Goal: Task Accomplishment & Management: Manage account settings

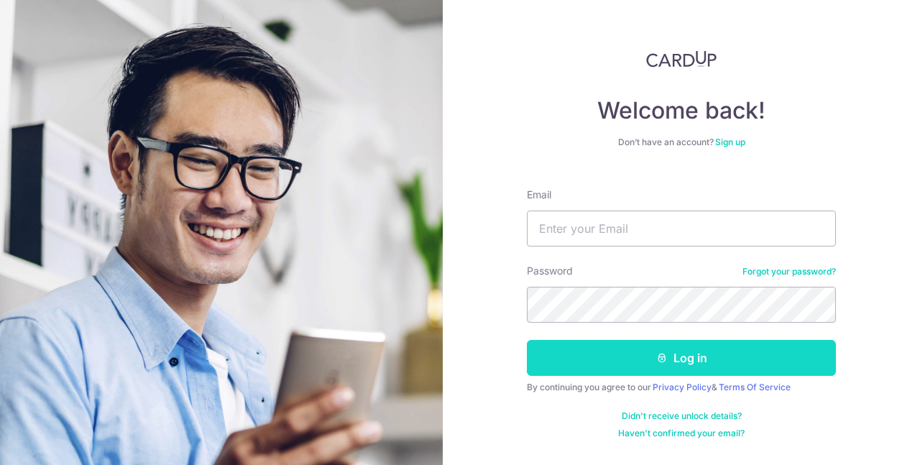
type input "[EMAIL_ADDRESS][DOMAIN_NAME]"
click at [699, 367] on button "Log in" at bounding box center [681, 358] width 309 height 36
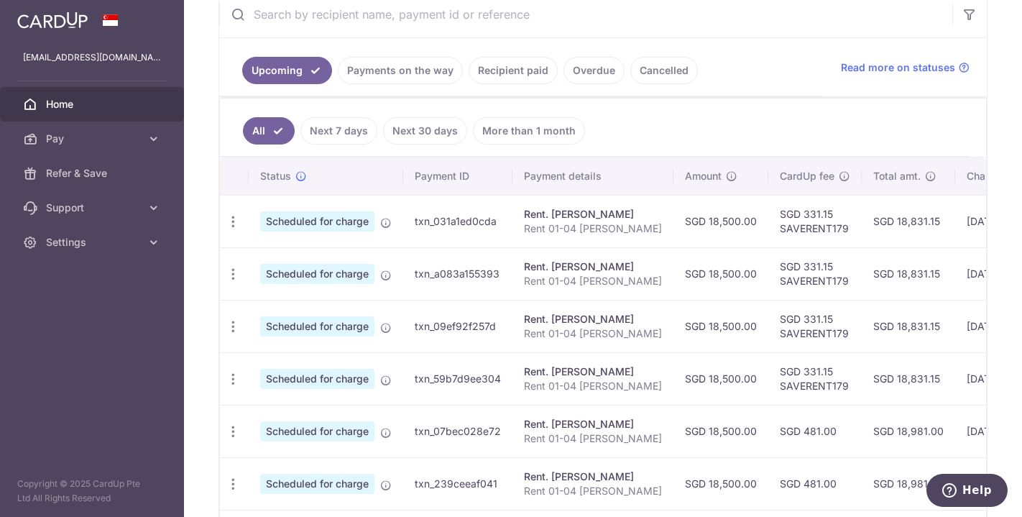
scroll to position [448, 0]
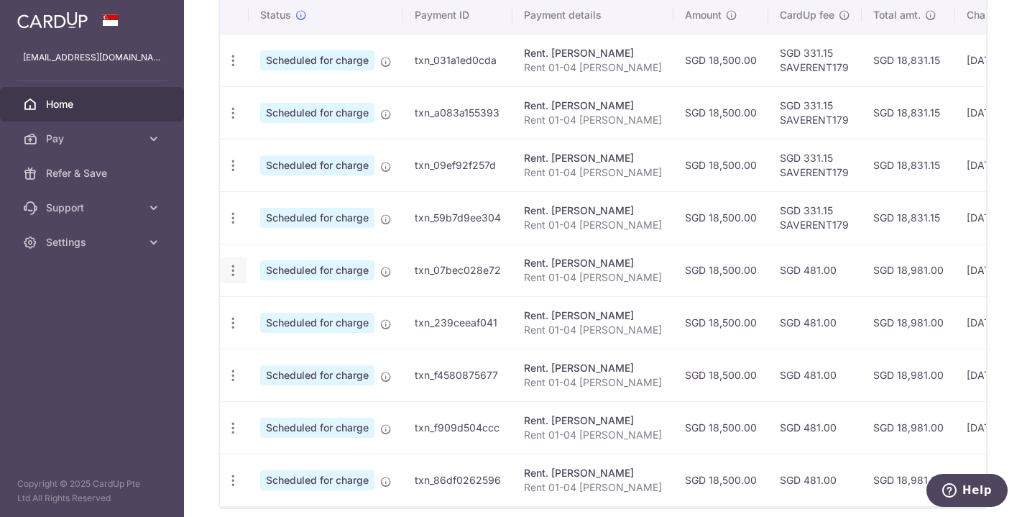
click at [236, 267] on icon "button" at bounding box center [233, 270] width 15 height 15
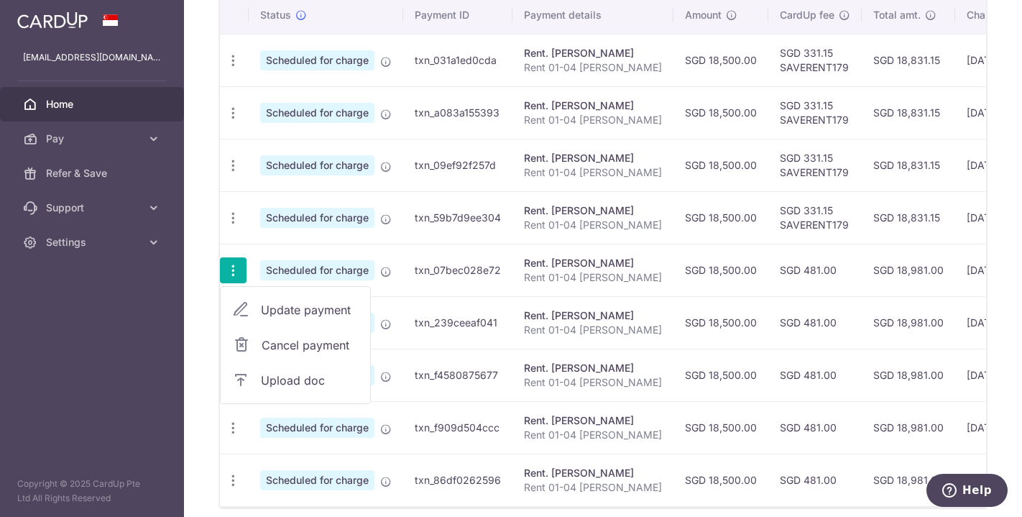
click at [285, 306] on span "Update payment" at bounding box center [310, 309] width 98 height 17
radio input "true"
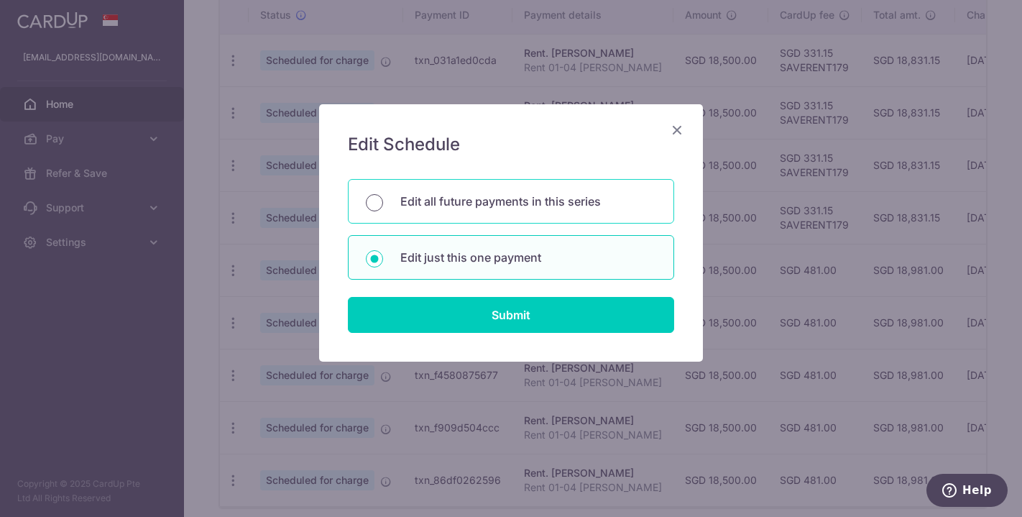
click at [379, 200] on input "Edit all future payments in this series" at bounding box center [374, 202] width 17 height 17
radio input "true"
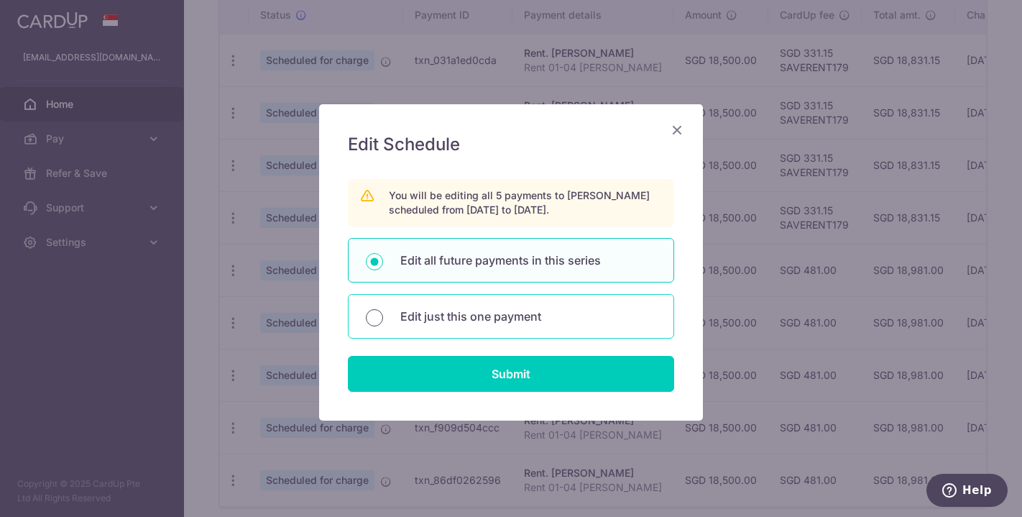
click at [367, 313] on input "Edit just this one payment" at bounding box center [374, 317] width 17 height 17
radio input "true"
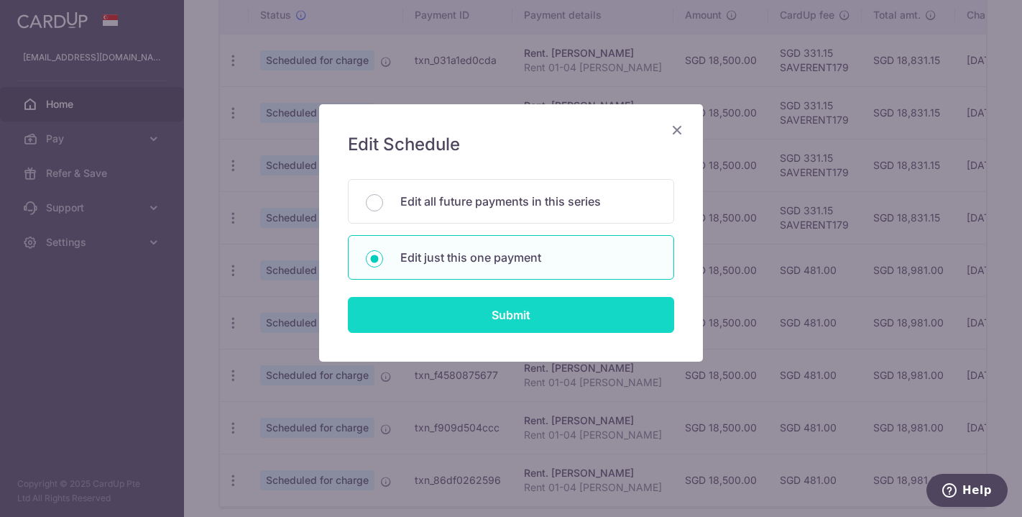
click at [532, 318] on input "Submit" at bounding box center [511, 315] width 326 height 36
radio input "true"
type input "18,500.00"
type input "25/02/2026"
type input "Rent 01-04 Astrid Meadows - Cooper"
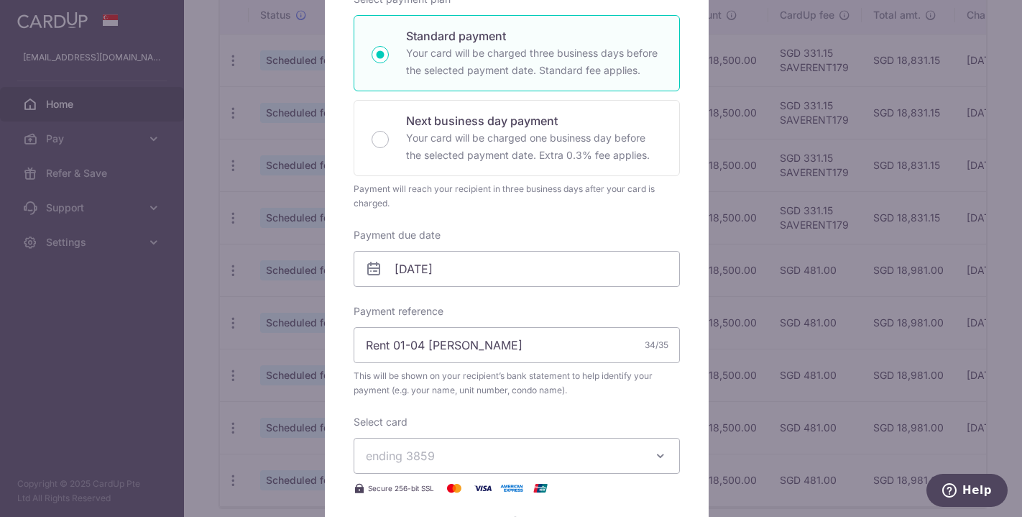
scroll to position [561, 0]
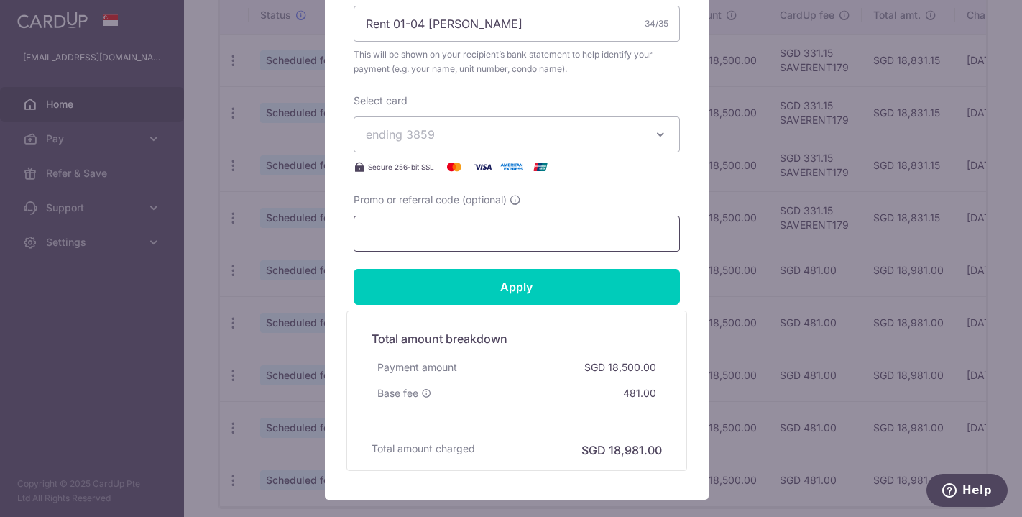
click at [463, 239] on input "Promo or referral code (optional)" at bounding box center [517, 234] width 326 height 36
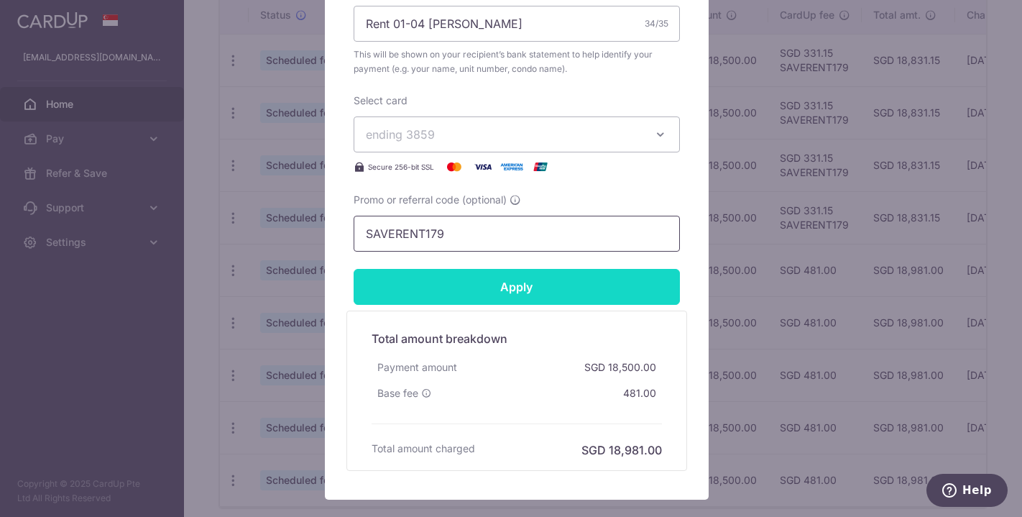
type input "SAVERENT179"
click at [536, 293] on input "Apply" at bounding box center [517, 287] width 326 height 36
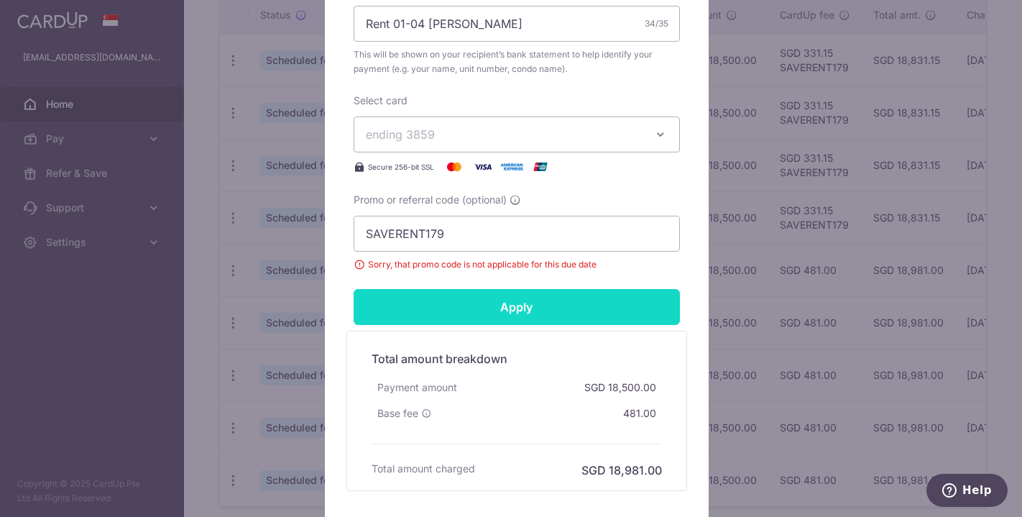
click at [534, 301] on input "Apply" at bounding box center [517, 307] width 326 height 36
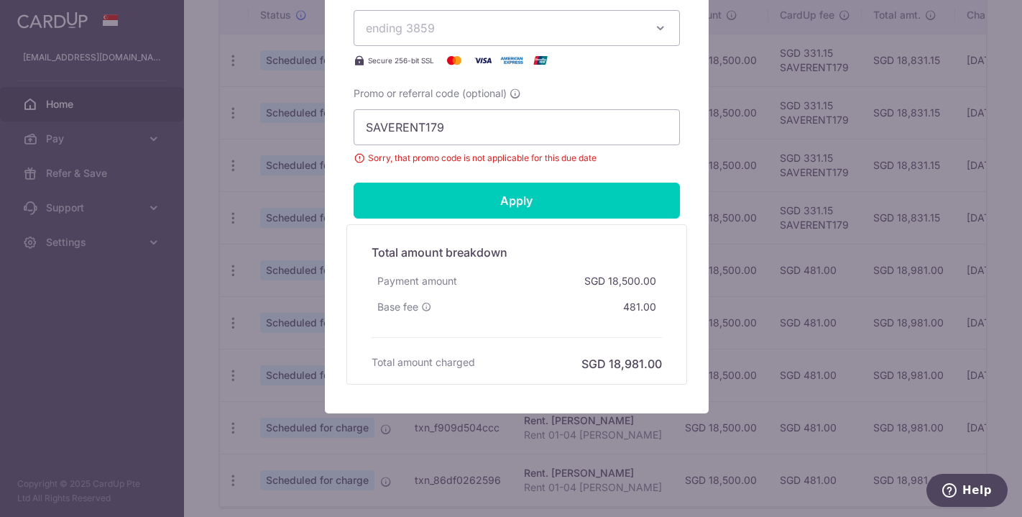
scroll to position [106, 0]
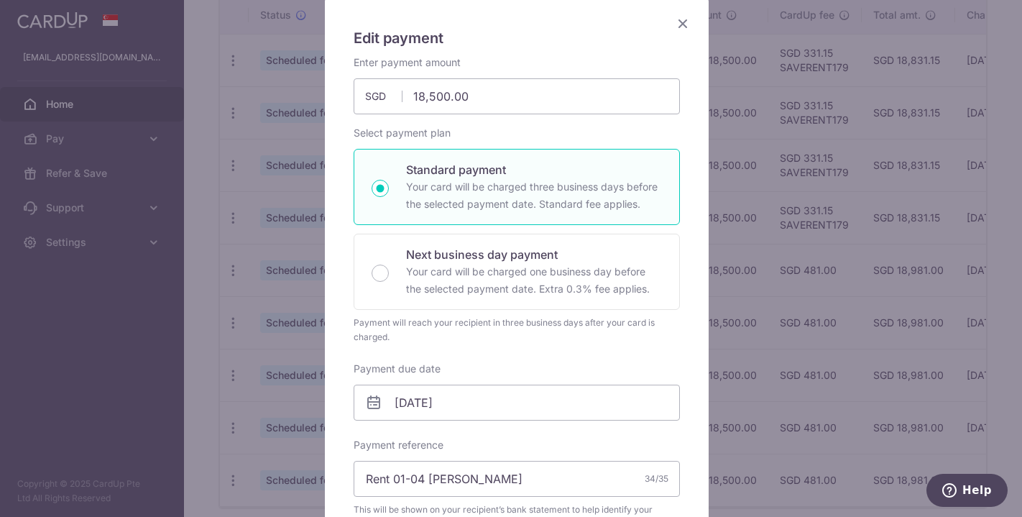
click at [674, 20] on icon "Close" at bounding box center [682, 23] width 17 height 18
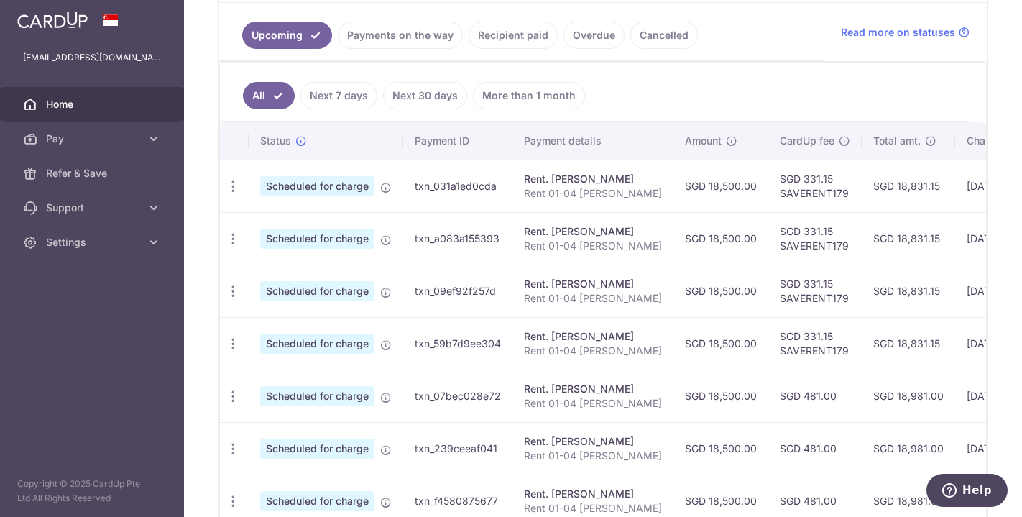
scroll to position [241, 0]
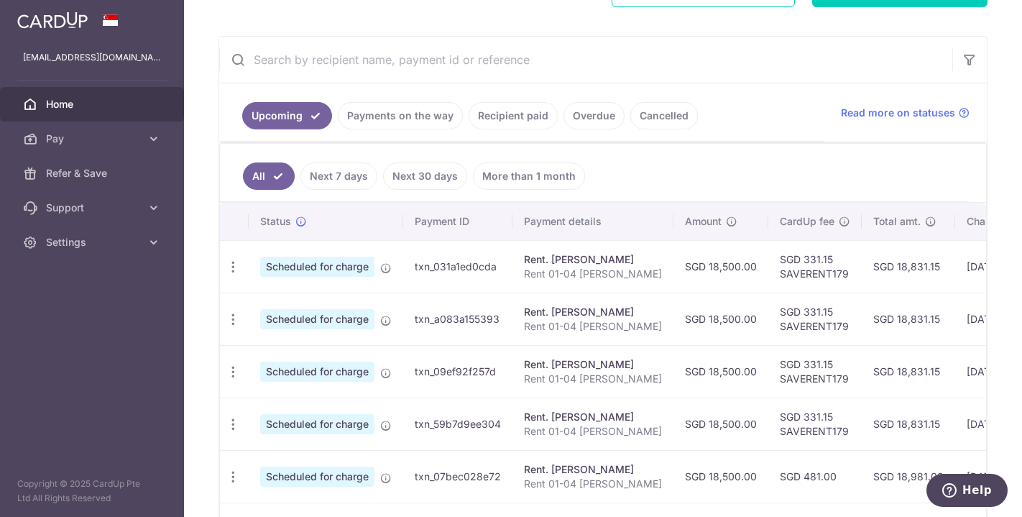
drag, startPoint x: 919, startPoint y: 270, endPoint x: 969, endPoint y: 280, distance: 51.2
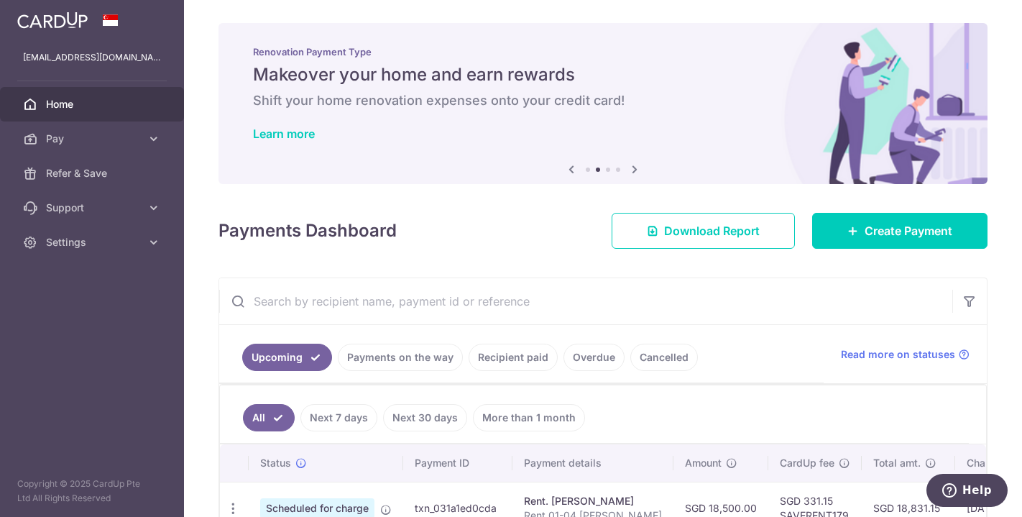
click at [419, 355] on link "Payments on the way" at bounding box center [400, 357] width 125 height 27
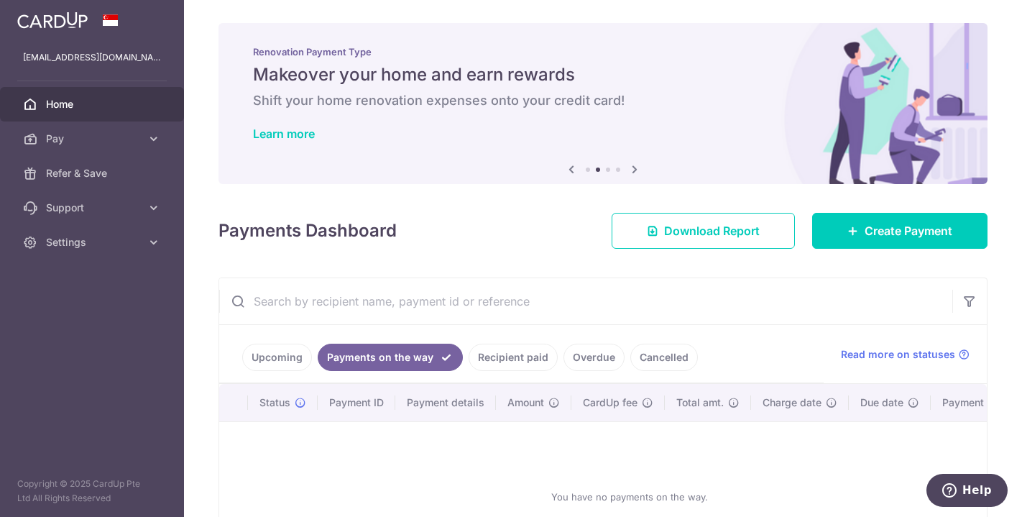
click at [513, 354] on link "Recipient paid" at bounding box center [513, 357] width 89 height 27
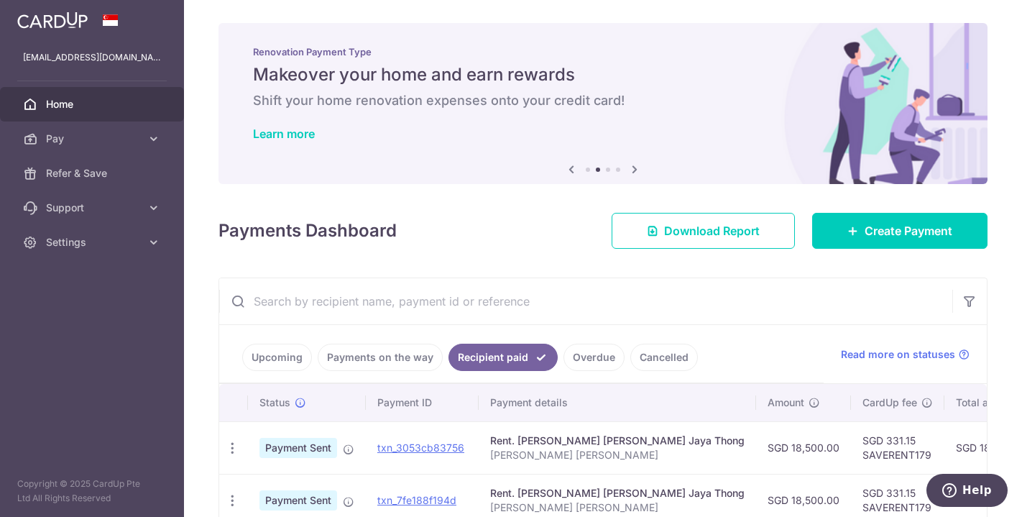
click at [287, 354] on link "Upcoming" at bounding box center [277, 357] width 70 height 27
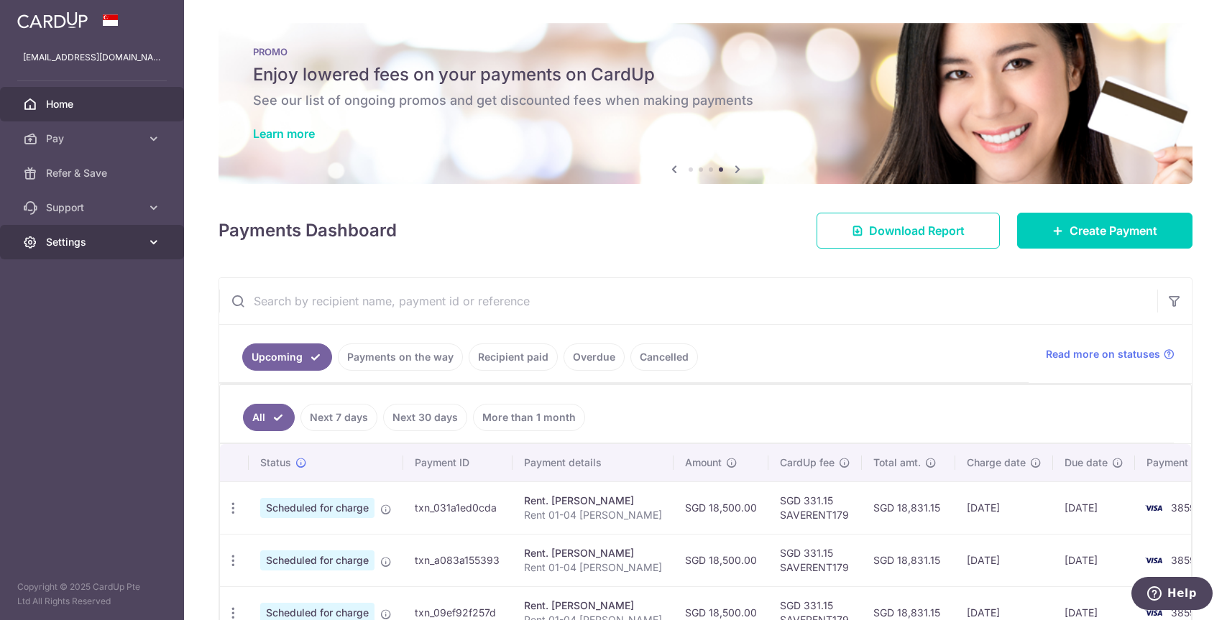
click at [80, 242] on span "Settings" at bounding box center [93, 242] width 95 height 14
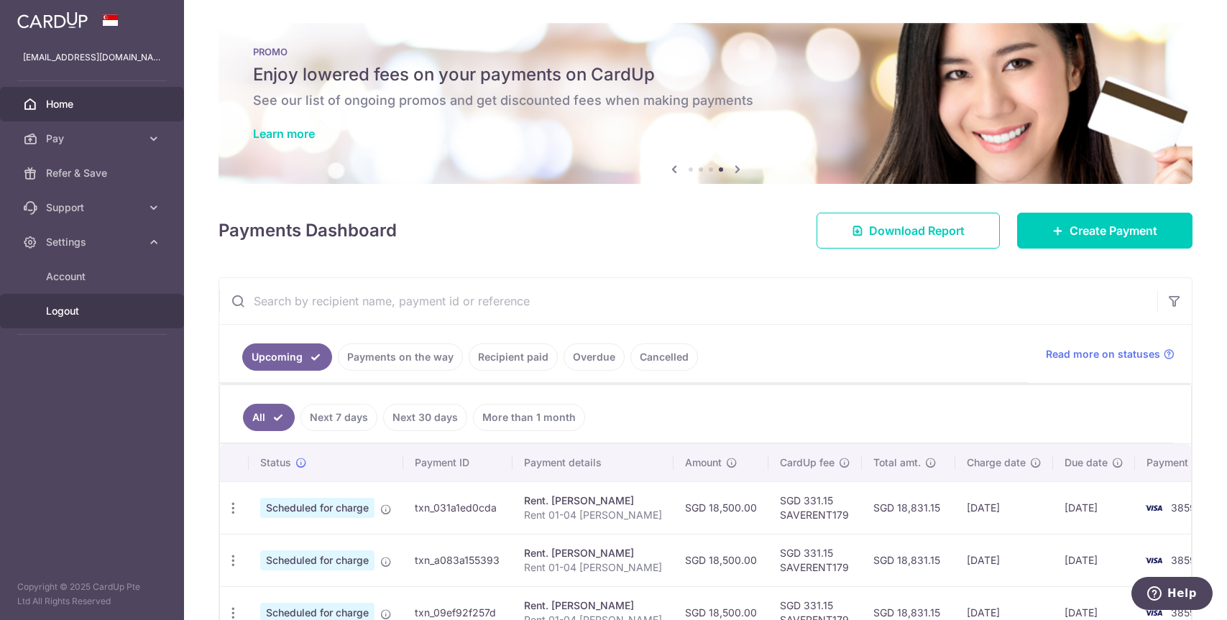
click at [72, 309] on span "Logout" at bounding box center [93, 311] width 95 height 14
